Goal: Browse casually

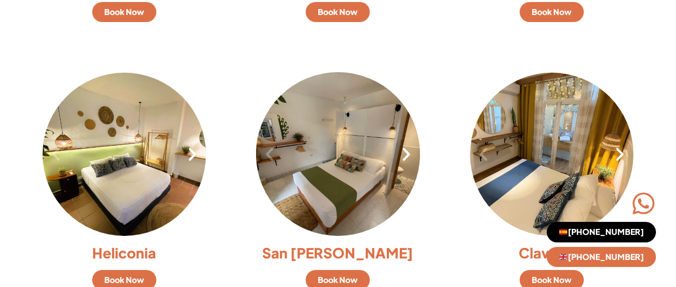
scroll to position [969, 0]
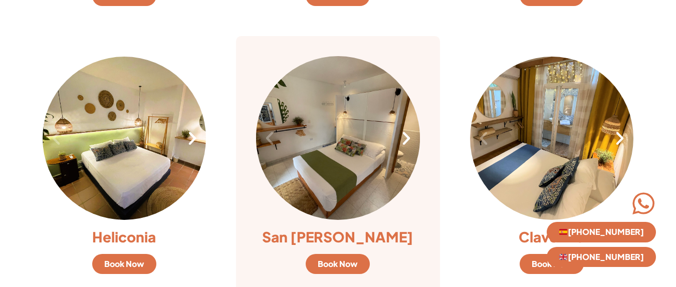
click at [406, 144] on icon "Next slide" at bounding box center [406, 138] width 17 height 17
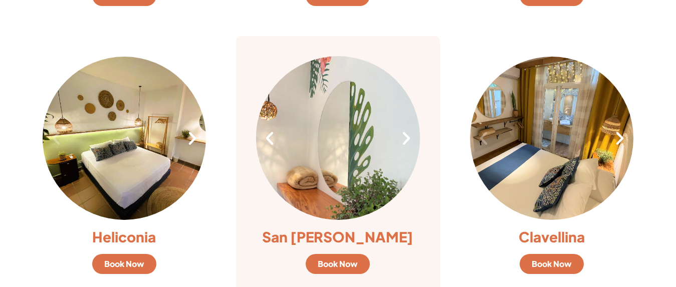
click at [406, 144] on icon "Next slide" at bounding box center [406, 138] width 17 height 17
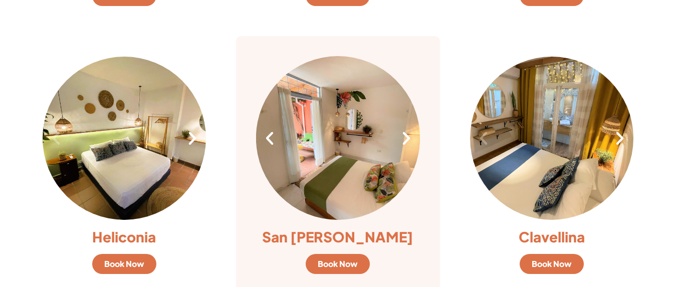
click at [406, 144] on icon "Next slide" at bounding box center [406, 138] width 17 height 17
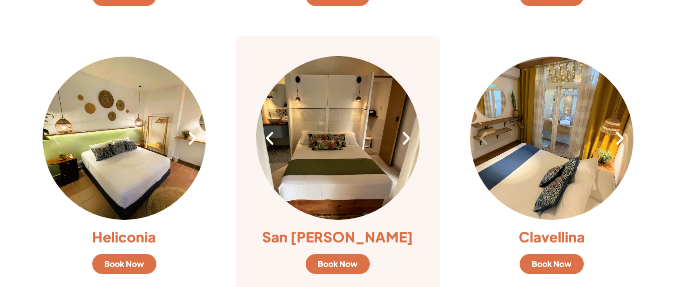
click at [406, 144] on icon "Next slide" at bounding box center [406, 138] width 17 height 17
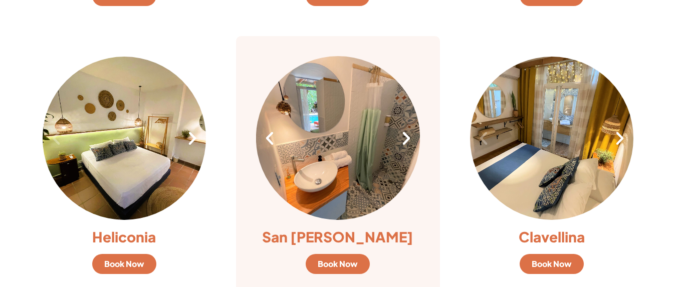
click at [406, 144] on icon "Next slide" at bounding box center [406, 138] width 17 height 17
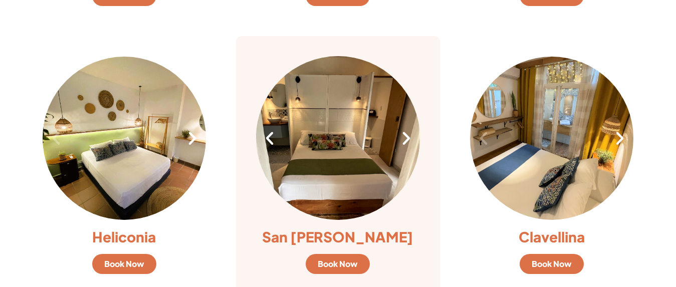
click at [406, 144] on icon "Next slide" at bounding box center [406, 138] width 17 height 17
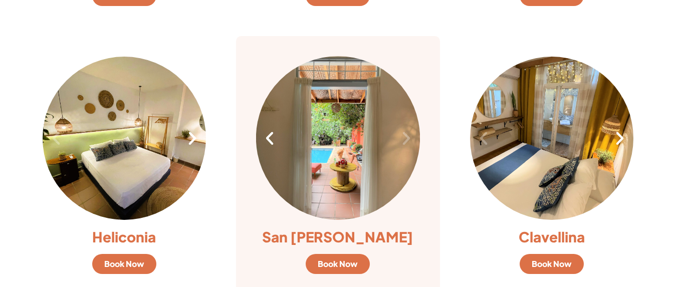
click at [406, 145] on icon "Next slide" at bounding box center [406, 138] width 17 height 17
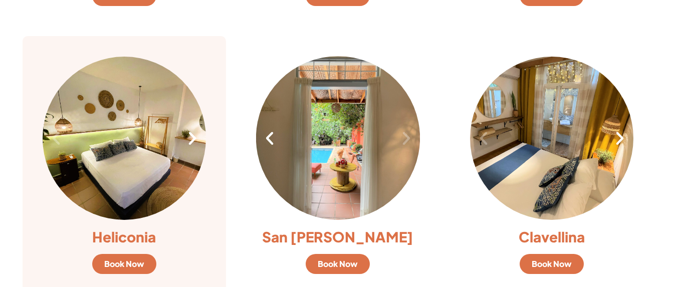
click at [196, 143] on icon "Next slide" at bounding box center [192, 138] width 17 height 17
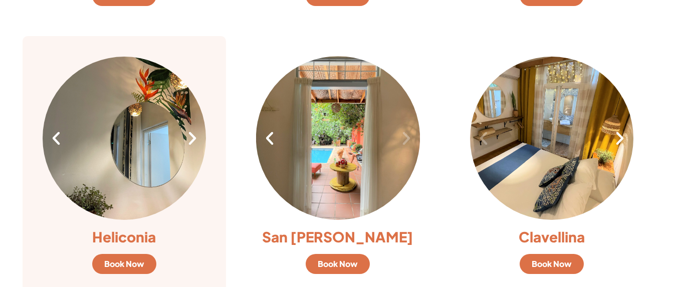
click at [196, 143] on icon "Next slide" at bounding box center [192, 138] width 17 height 17
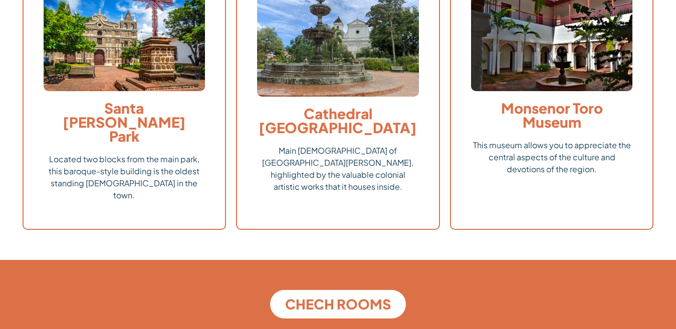
scroll to position [2041, 0]
